Goal: Information Seeking & Learning: Learn about a topic

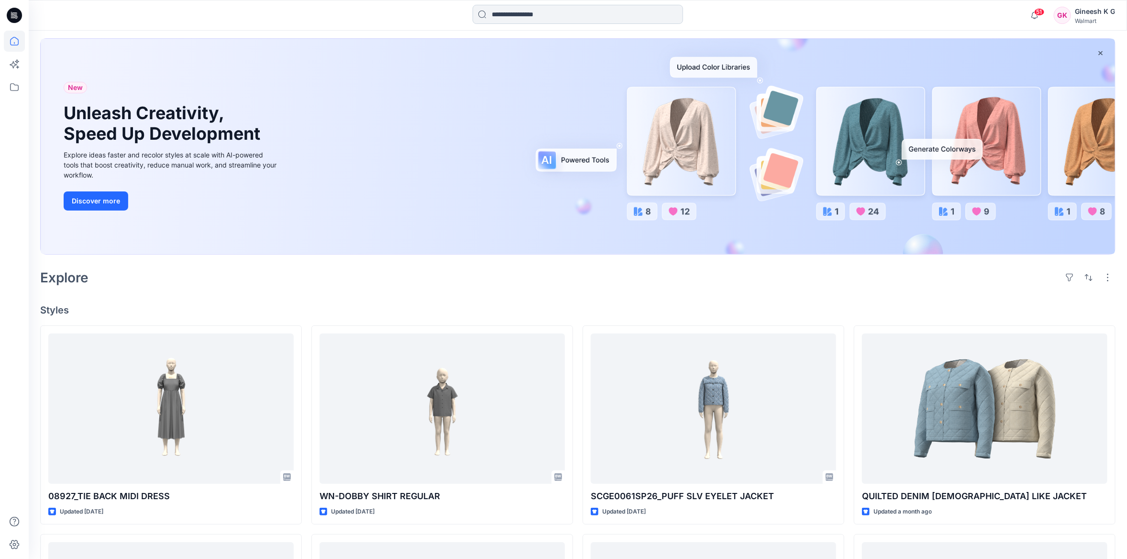
scroll to position [43, 0]
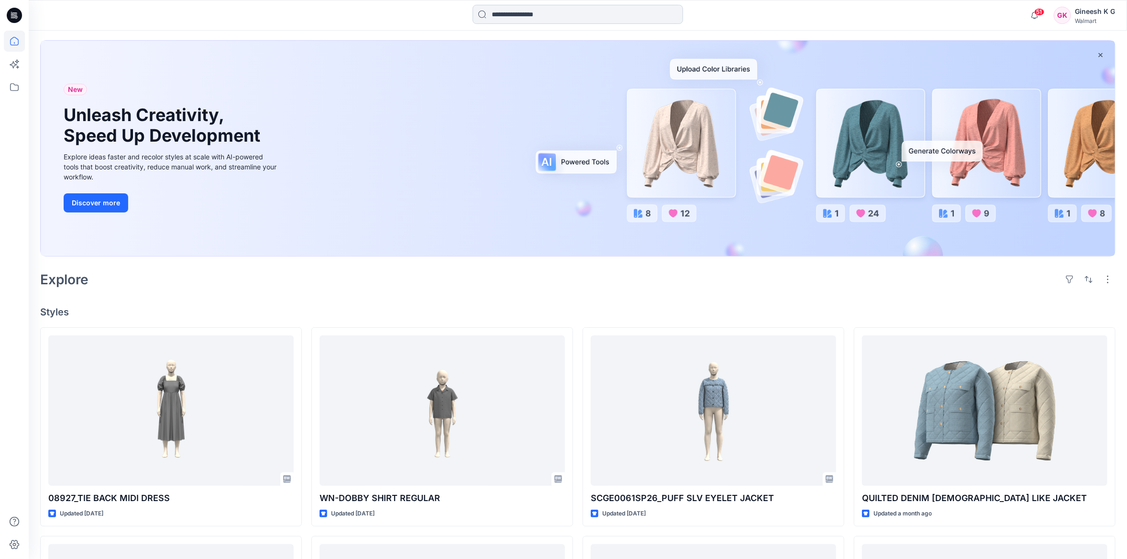
click at [561, 15] on input at bounding box center [578, 14] width 211 height 19
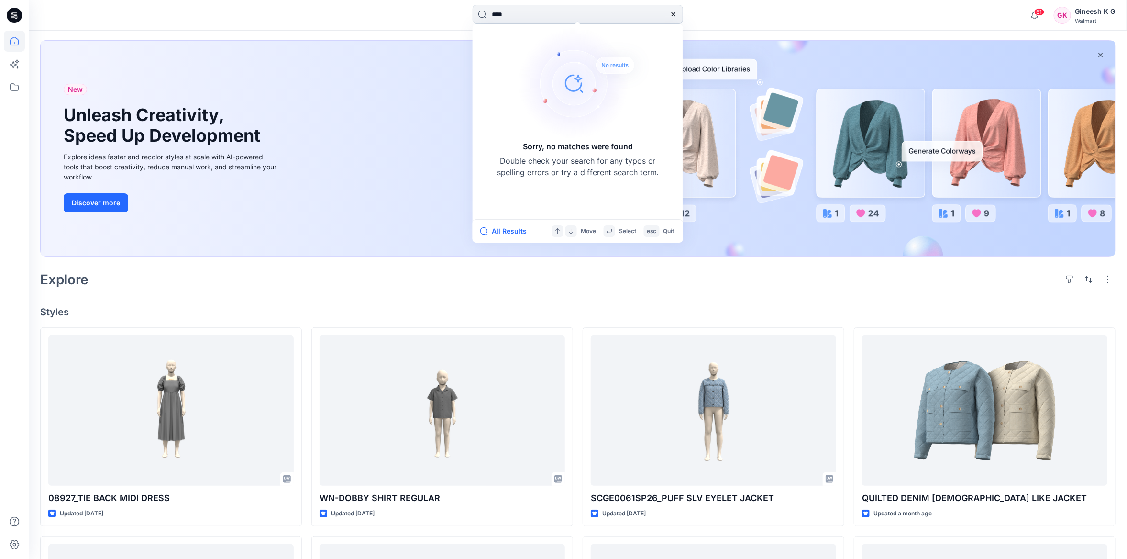
type input "***"
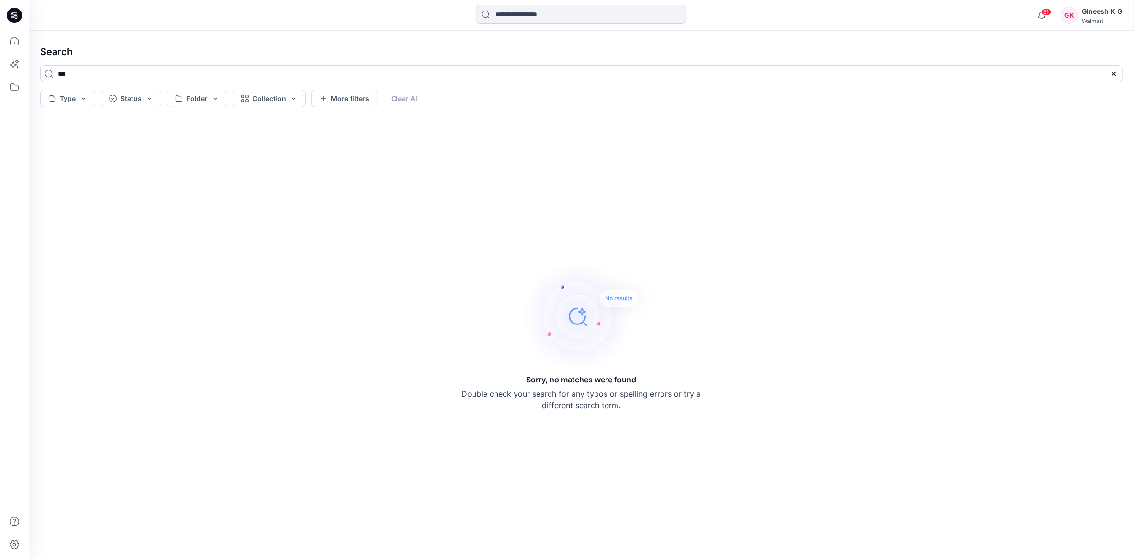
click at [549, 17] on input at bounding box center [581, 14] width 211 height 19
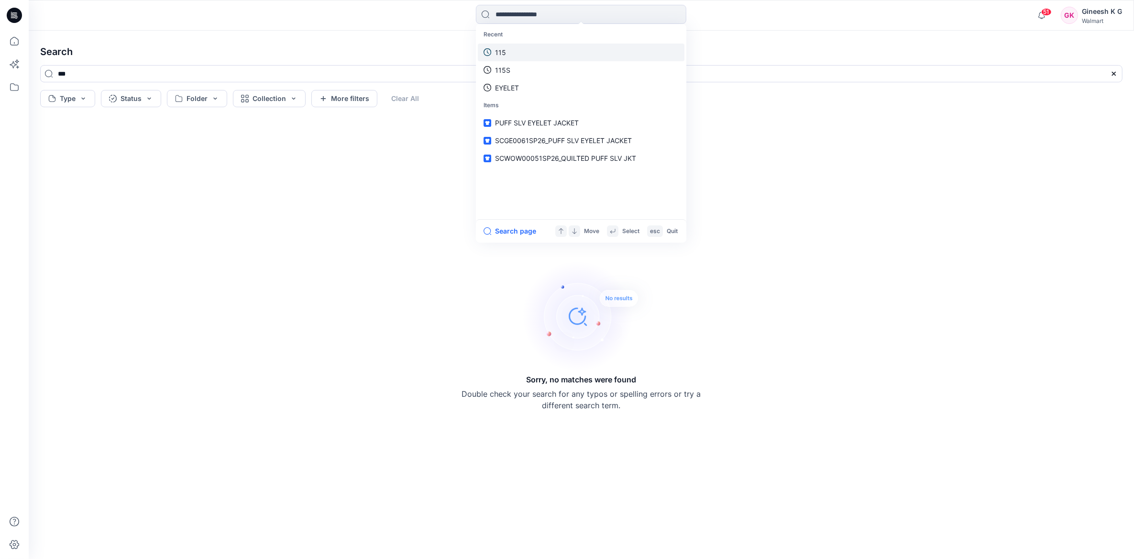
click at [534, 50] on link "115" at bounding box center [581, 53] width 207 height 18
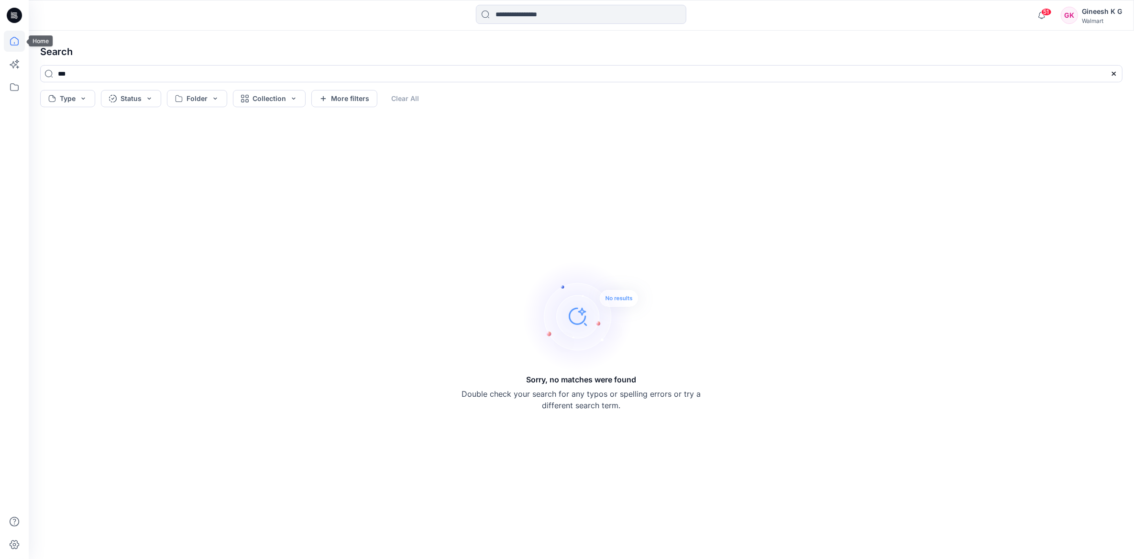
click at [14, 44] on icon at bounding box center [14, 41] width 21 height 21
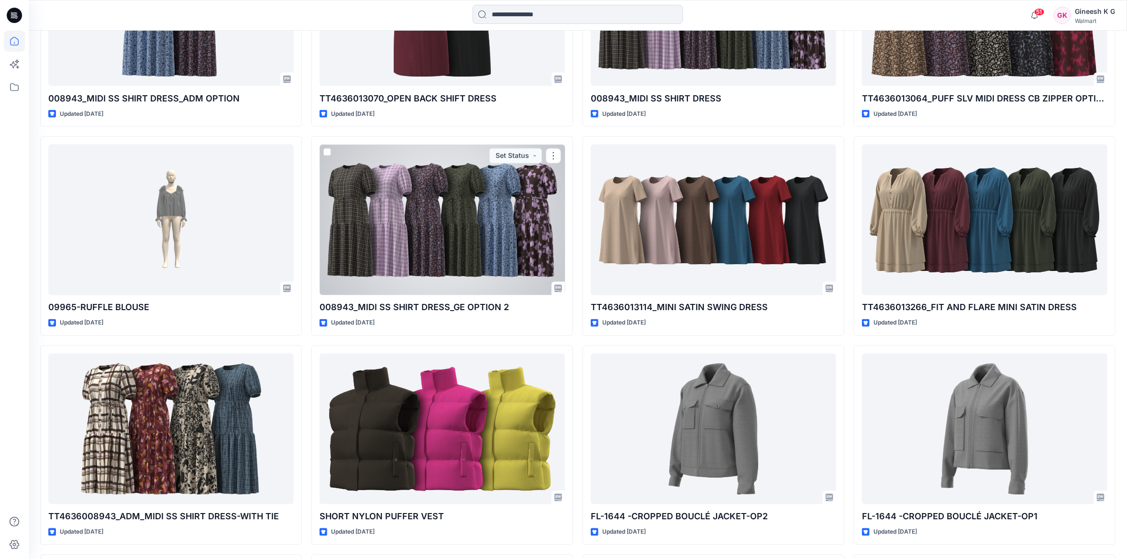
scroll to position [3460, 0]
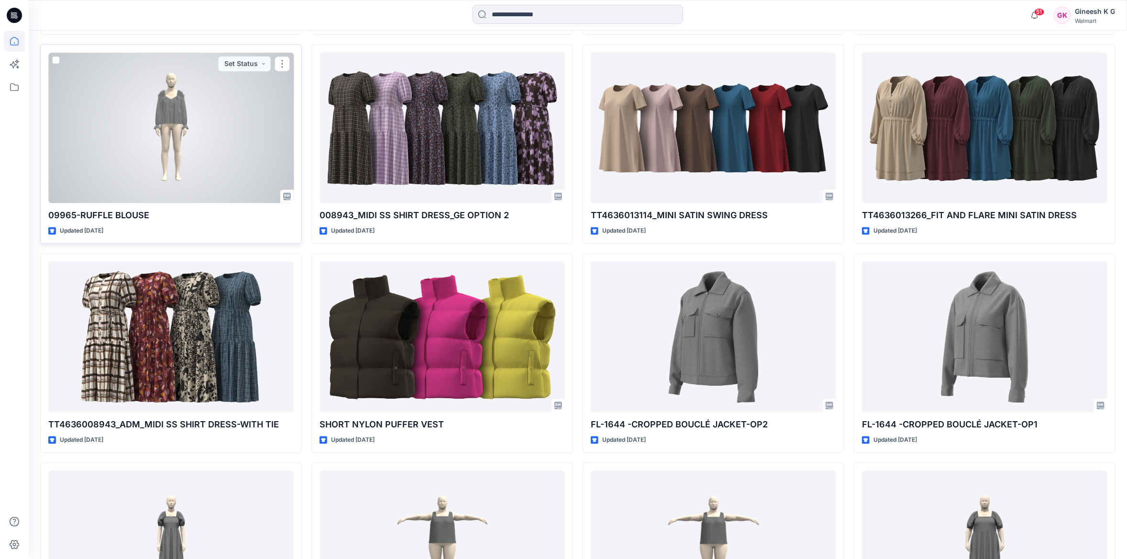
click at [186, 166] on div at bounding box center [170, 128] width 245 height 150
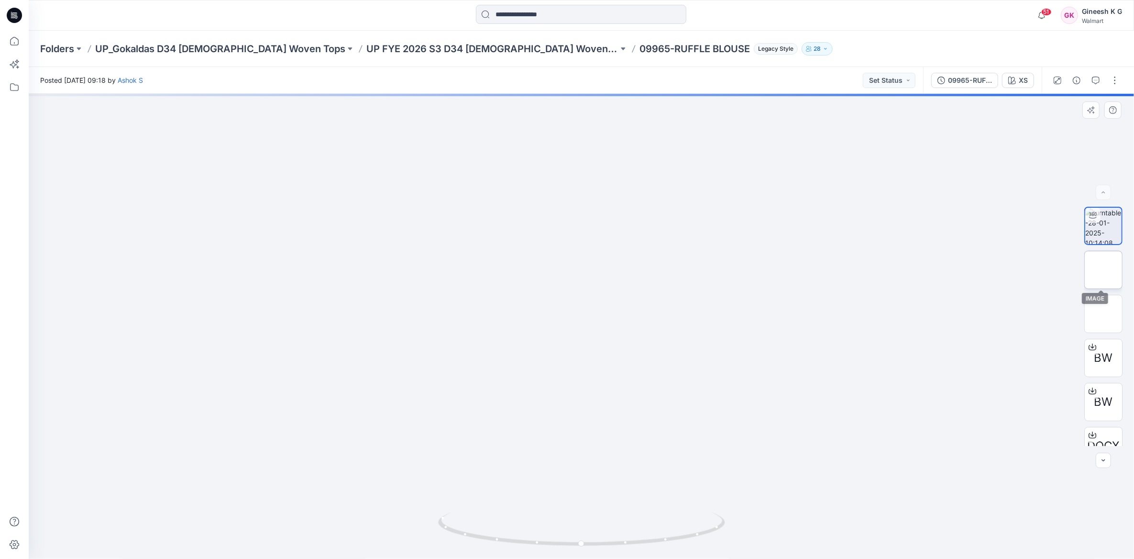
click at [1104, 270] on img at bounding box center [1104, 270] width 0 height 0
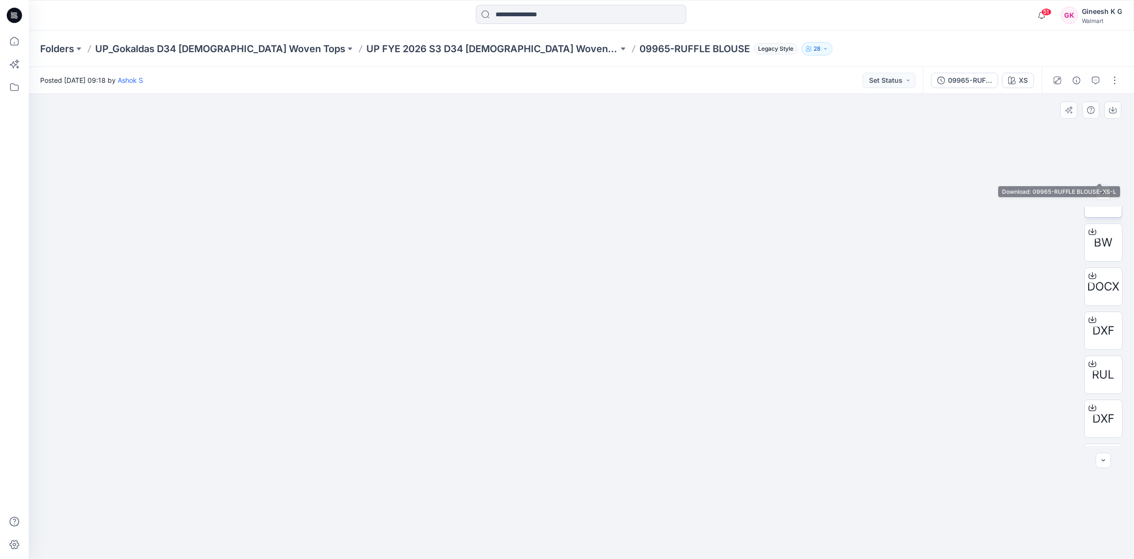
scroll to position [195, 0]
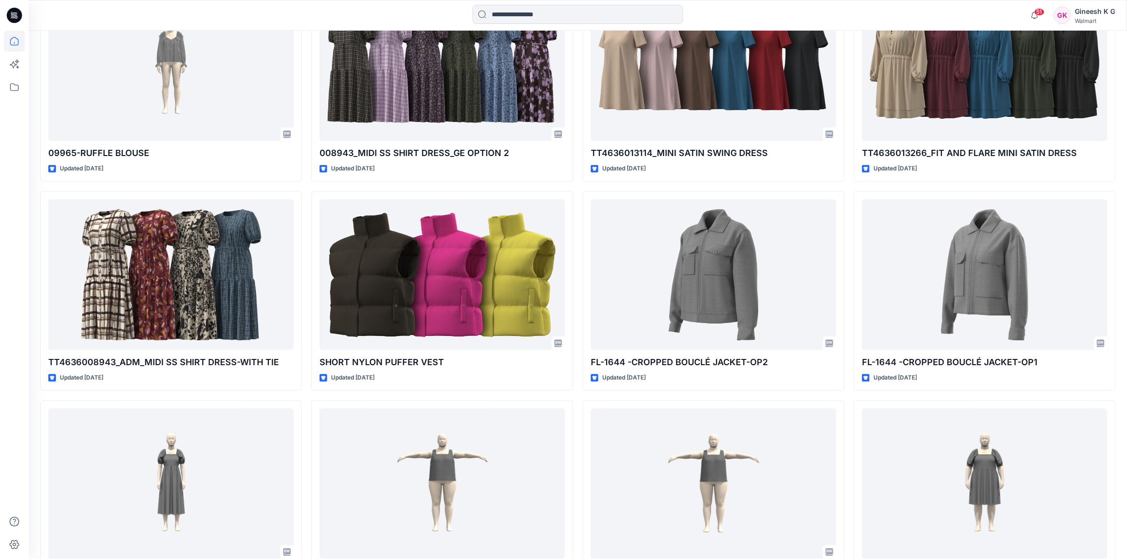
scroll to position [3609, 0]
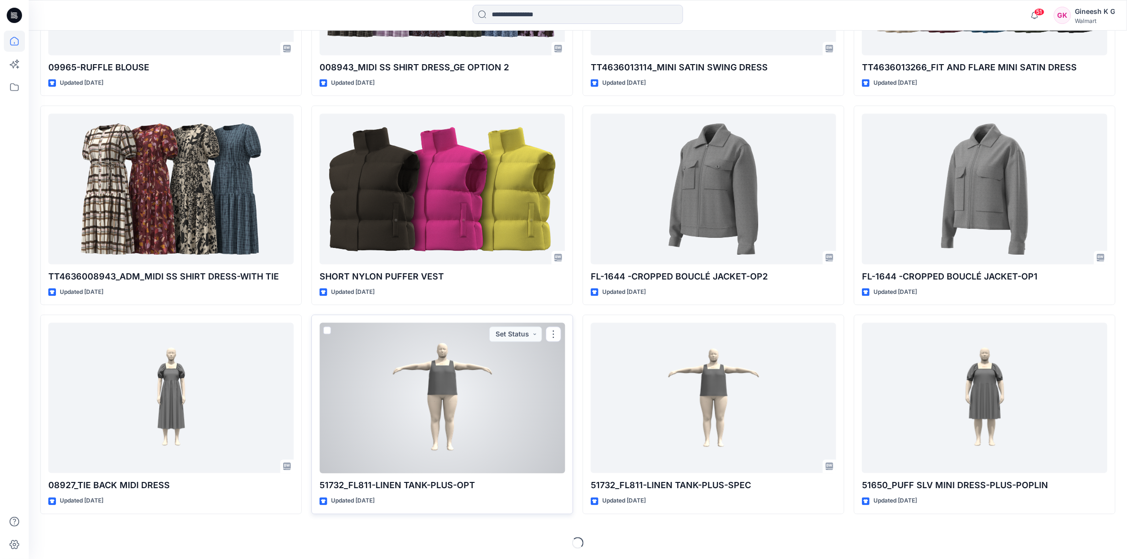
click at [407, 365] on div at bounding box center [442, 397] width 245 height 150
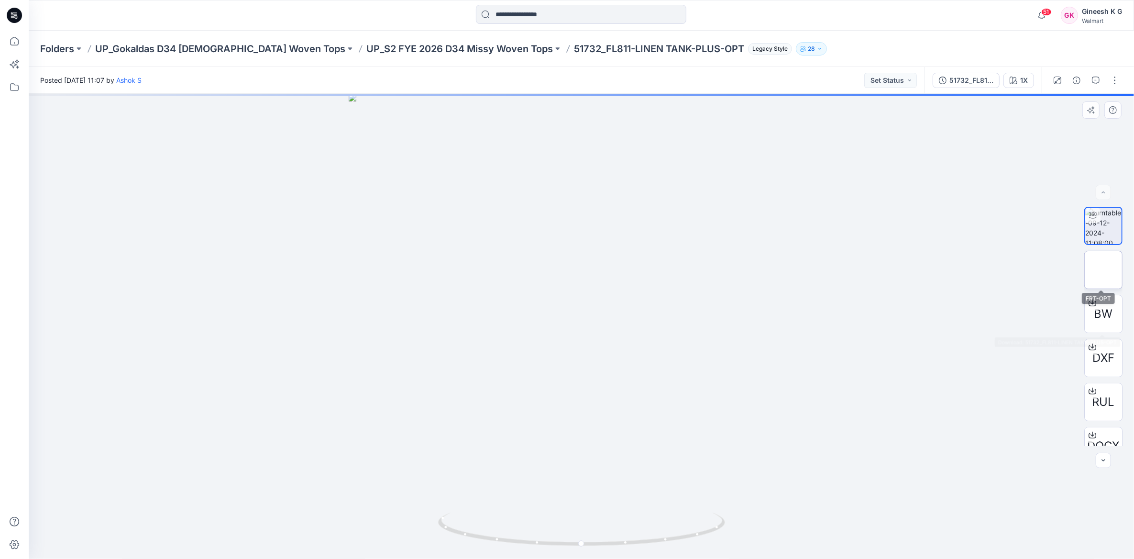
click at [1104, 270] on img at bounding box center [1104, 270] width 0 height 0
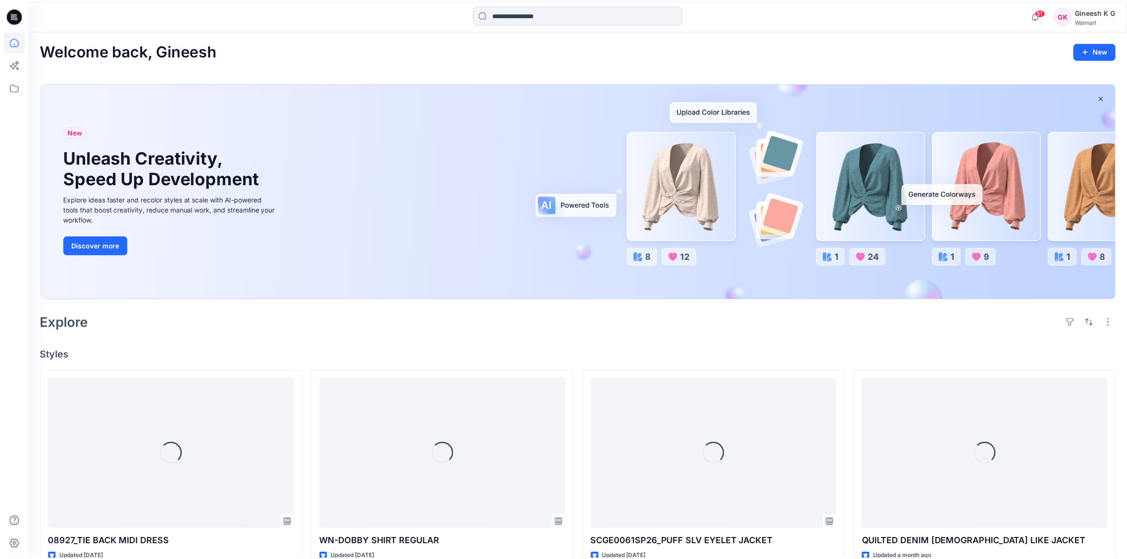
scroll to position [3609, 0]
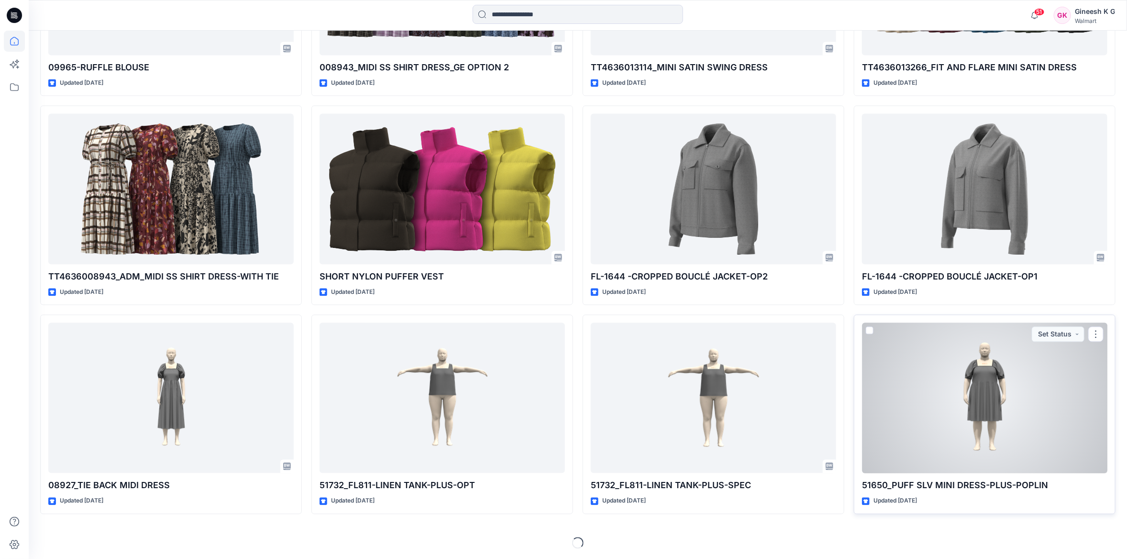
click at [947, 356] on div at bounding box center [984, 397] width 245 height 150
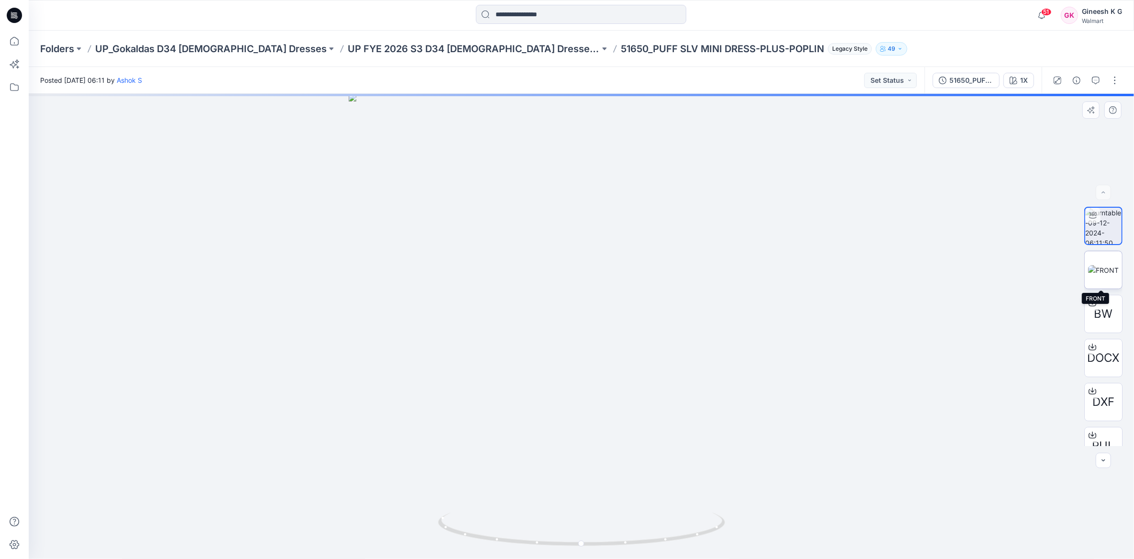
click at [1117, 275] on img at bounding box center [1104, 270] width 31 height 10
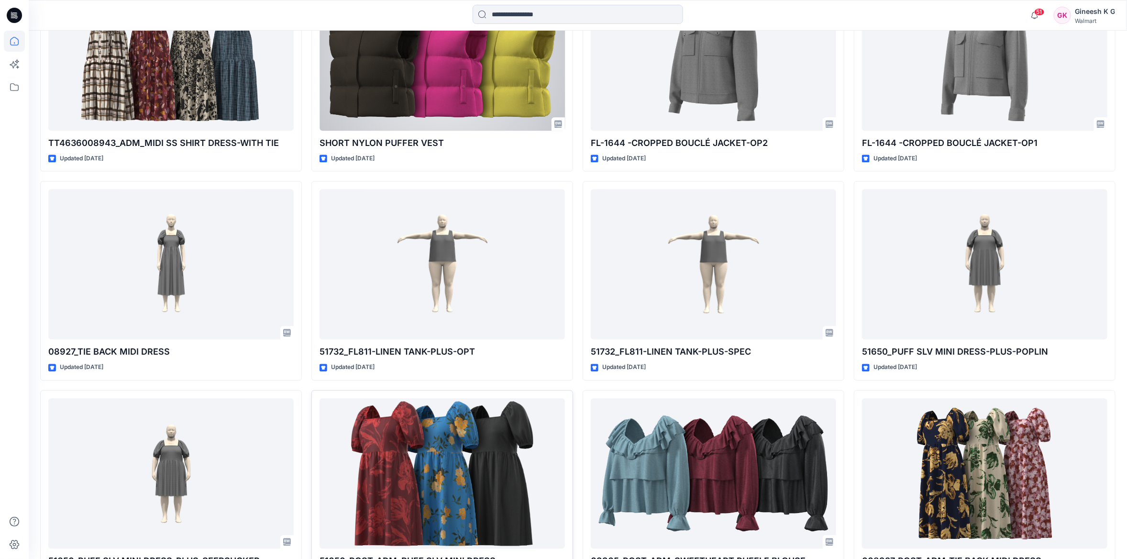
scroll to position [3944, 0]
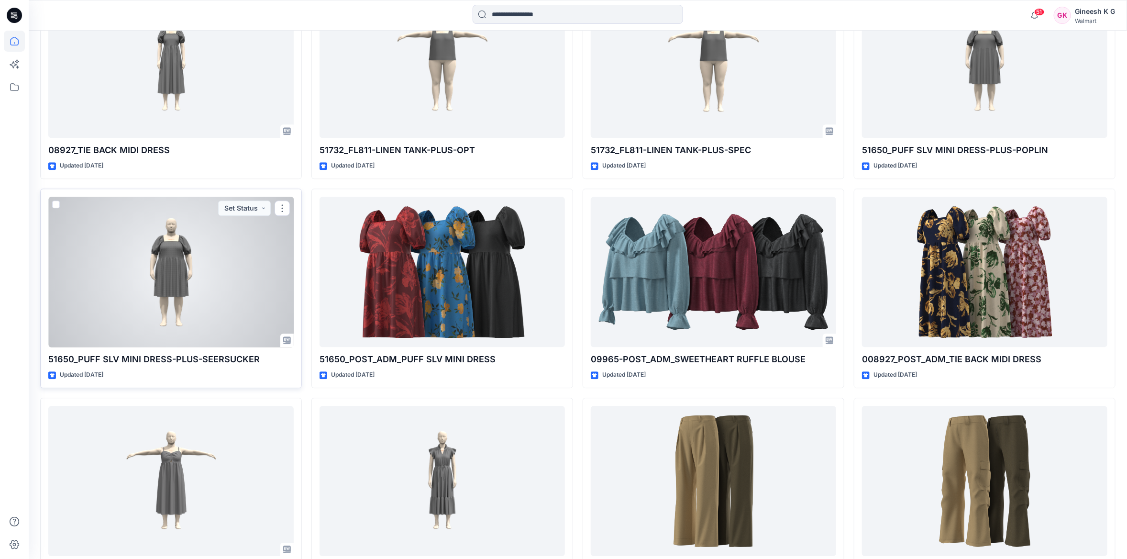
click at [132, 287] on div at bounding box center [170, 272] width 245 height 150
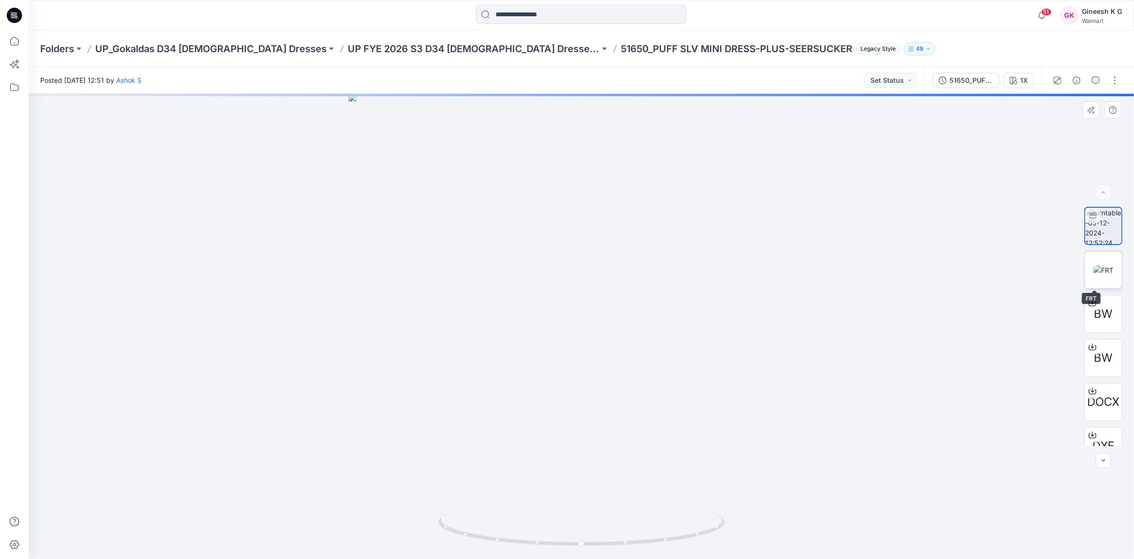
click at [1098, 265] on img at bounding box center [1104, 270] width 20 height 10
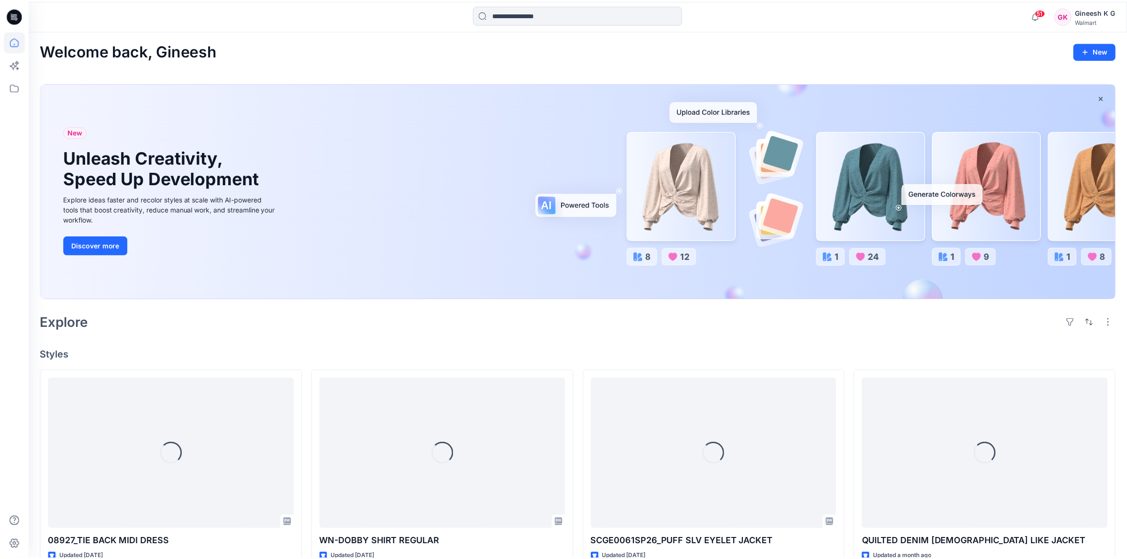
scroll to position [3944, 0]
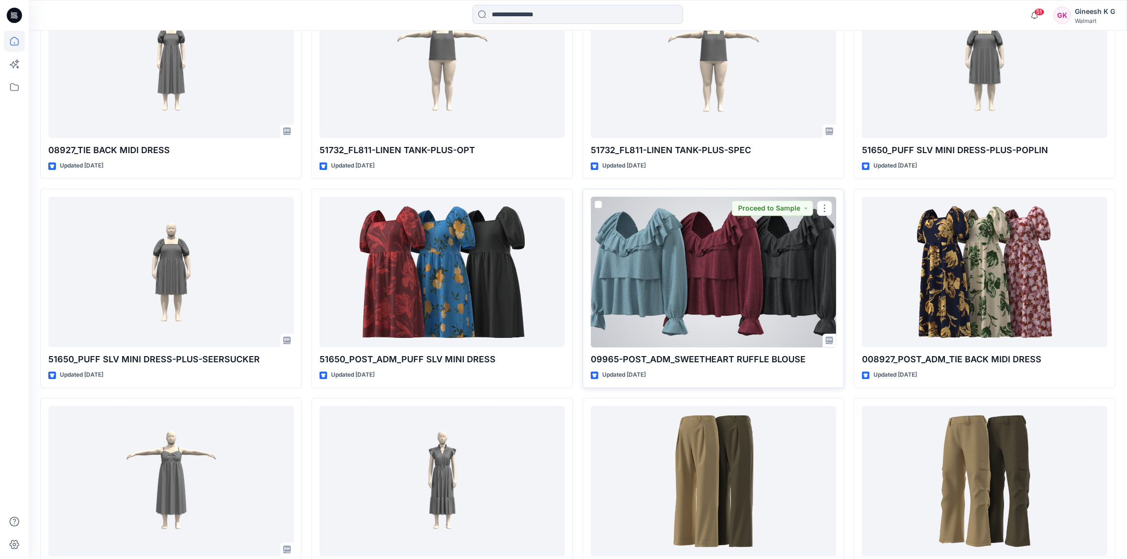
click at [736, 274] on div at bounding box center [713, 272] width 245 height 150
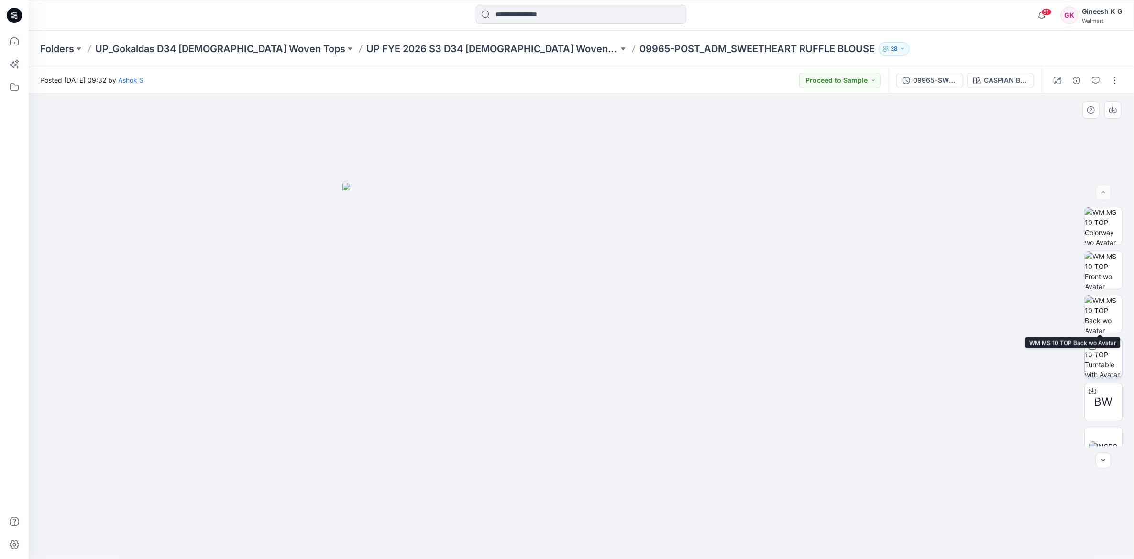
click at [1104, 353] on img at bounding box center [1103, 357] width 37 height 37
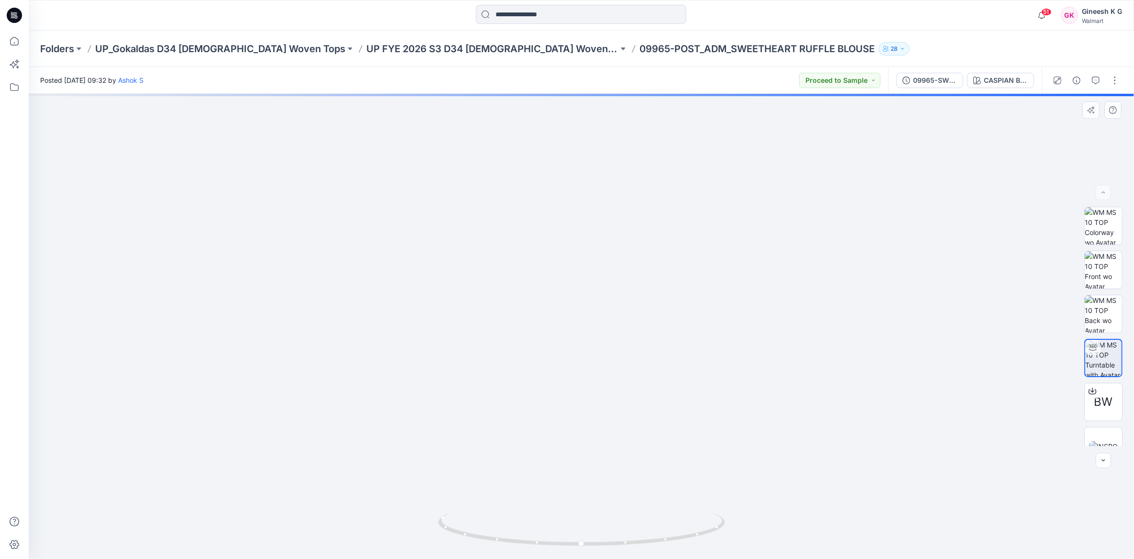
click at [577, 326] on img at bounding box center [581, 311] width 805 height 498
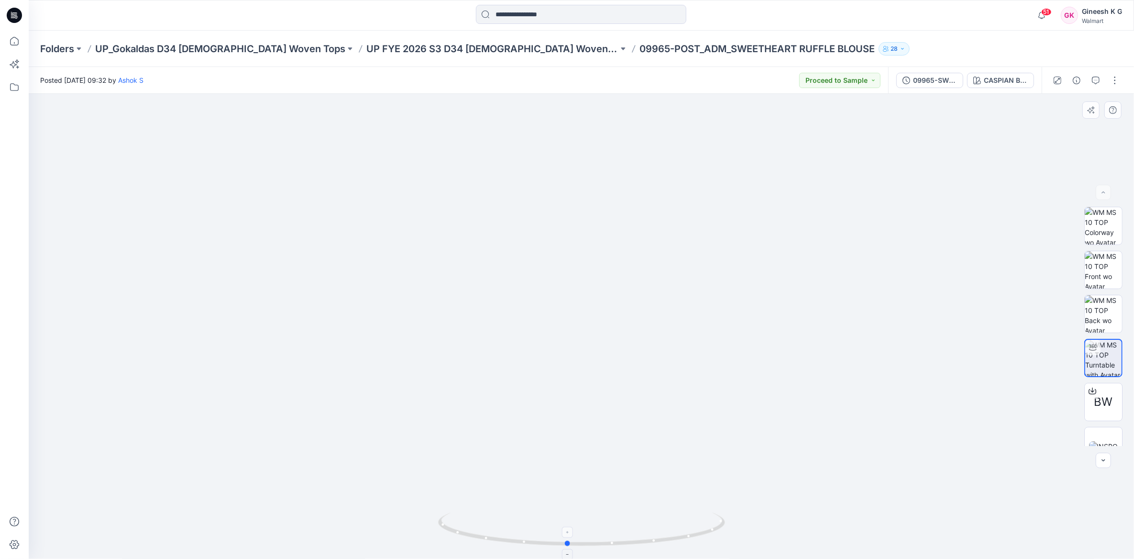
drag, startPoint x: 654, startPoint y: 546, endPoint x: 640, endPoint y: 529, distance: 22.4
click at [640, 529] on icon at bounding box center [582, 530] width 289 height 36
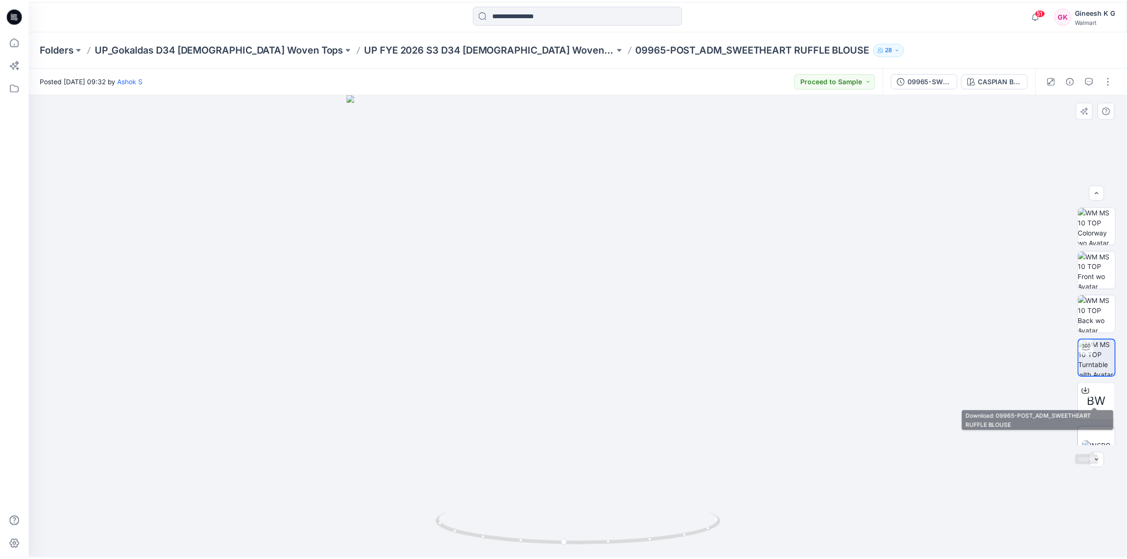
scroll to position [107, 0]
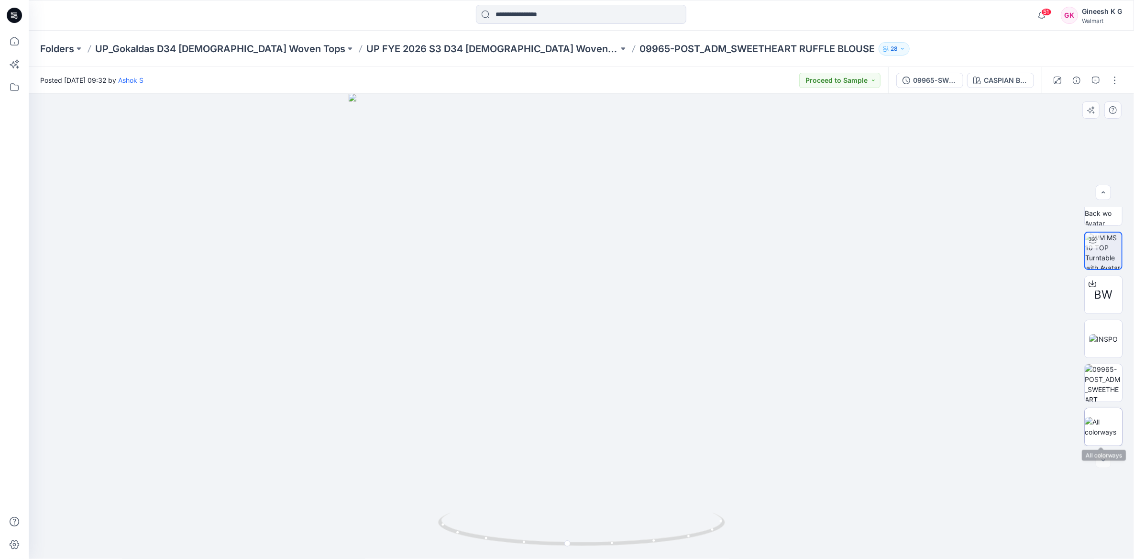
click at [1106, 414] on div at bounding box center [1104, 427] width 38 height 38
click at [18, 45] on icon at bounding box center [14, 41] width 21 height 21
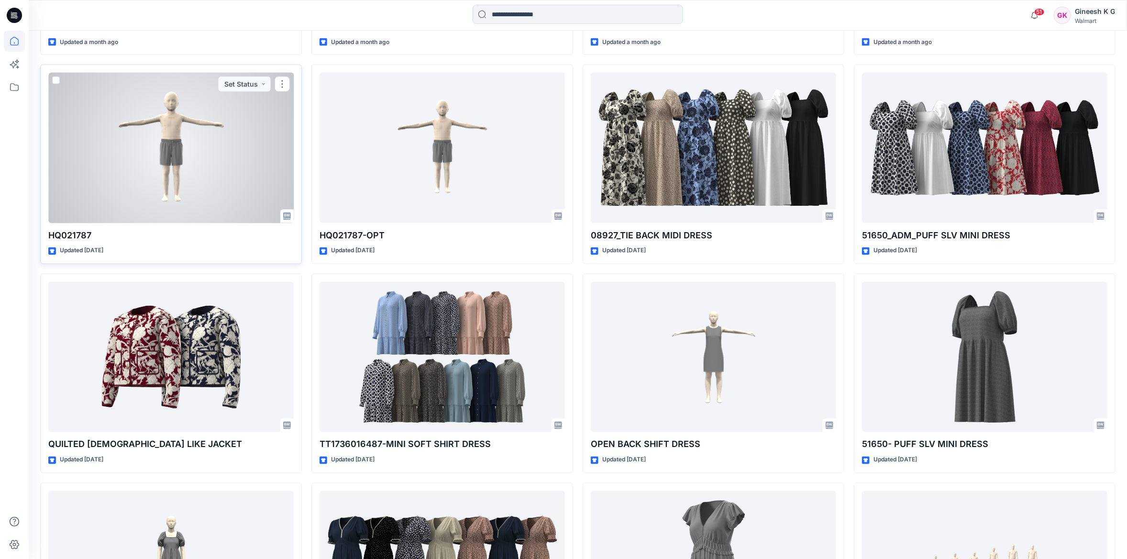
scroll to position [909, 0]
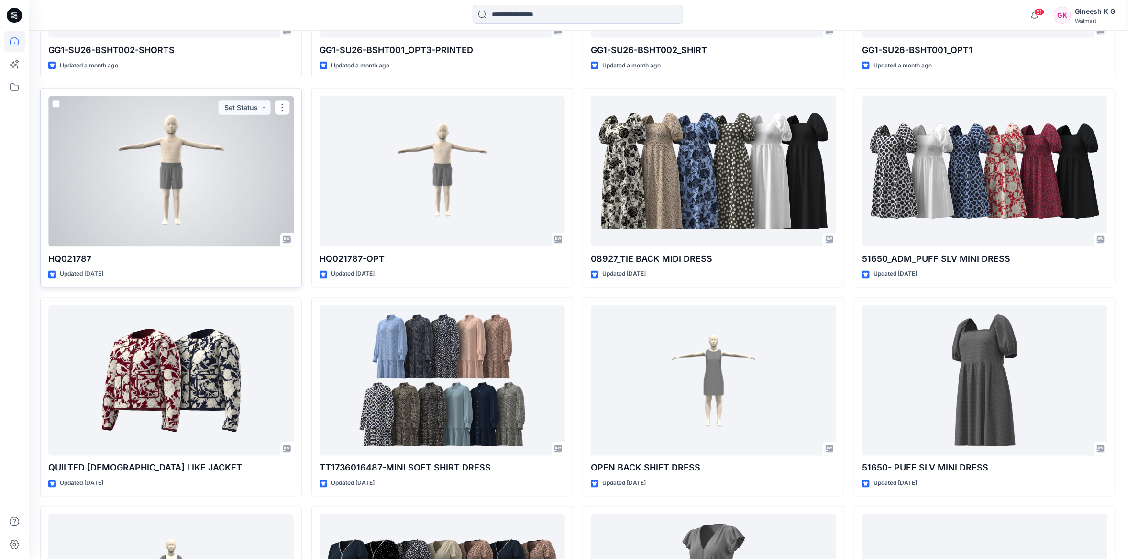
click at [113, 176] on div at bounding box center [170, 171] width 245 height 150
